Goal: Information Seeking & Learning: Check status

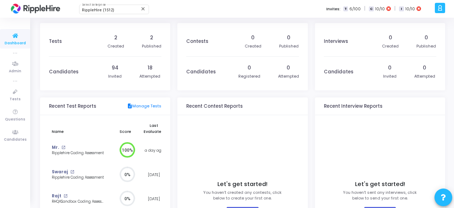
scroll to position [92, 0]
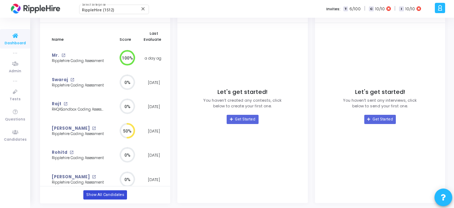
click at [111, 193] on link "Show All Candidates" at bounding box center [105, 194] width 44 height 9
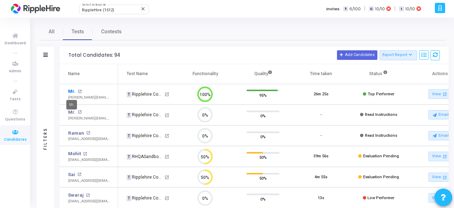
click at [71, 91] on link "Mr." at bounding box center [71, 91] width 7 height 7
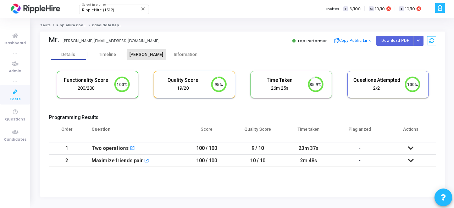
click at [153, 54] on div "[PERSON_NAME]" at bounding box center [146, 54] width 39 height 5
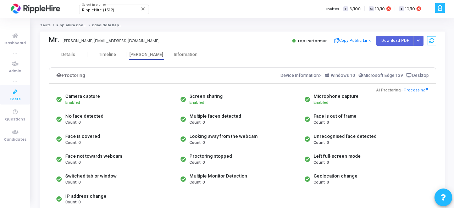
drag, startPoint x: 379, startPoint y: 90, endPoint x: 402, endPoint y: 90, distance: 23.0
click at [402, 90] on div "Camera capture Enabled Screen sharing Enabled Microphone capture Enabled No fac…" at bounding box center [242, 149] width 386 height 130
drag, startPoint x: 424, startPoint y: 90, endPoint x: 380, endPoint y: 90, distance: 43.9
click at [380, 90] on div "AI Proctoring - Processing" at bounding box center [402, 91] width 52 height 6
copy div "AI Proctoring - Processing"
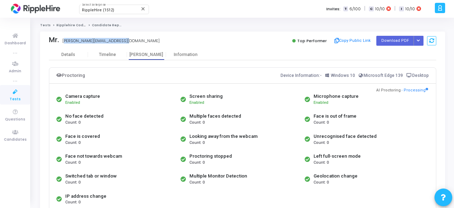
drag, startPoint x: 134, startPoint y: 41, endPoint x: 63, endPoint y: 40, distance: 71.2
click at [63, 40] on div "Mr. [EMAIL_ADDRESS][DOMAIN_NAME]" at bounding box center [144, 41] width 190 height 10
copy div "[PERSON_NAME][EMAIL_ADDRESS][DOMAIN_NAME]"
click at [161, 174] on div "Switched tab or window Count: 0" at bounding box center [117, 179] width 124 height 20
